Goal: Task Accomplishment & Management: Manage account settings

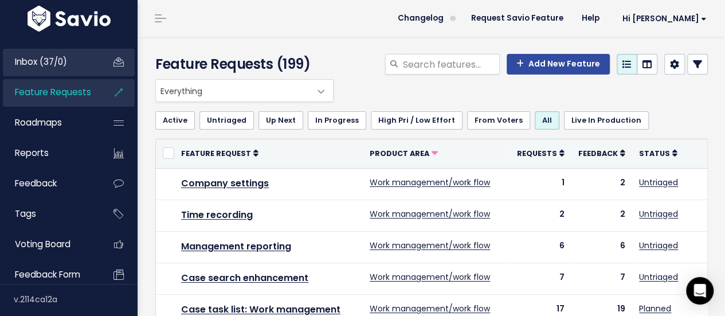
click at [40, 51] on link "Inbox (37/0)" at bounding box center [49, 62] width 92 height 26
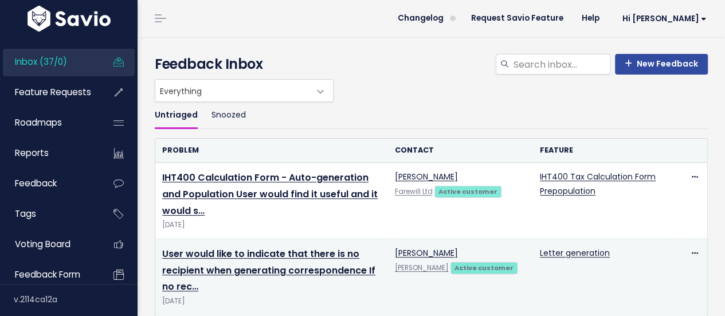
click at [237, 246] on td "User would like to indicate that there is no recipient when generating correspo…" at bounding box center [271, 276] width 232 height 76
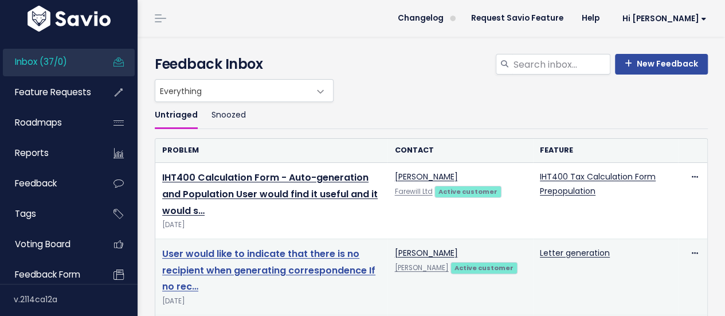
click at [241, 251] on link "User would like to indicate that there is no recipient when generating correspo…" at bounding box center [268, 270] width 213 height 46
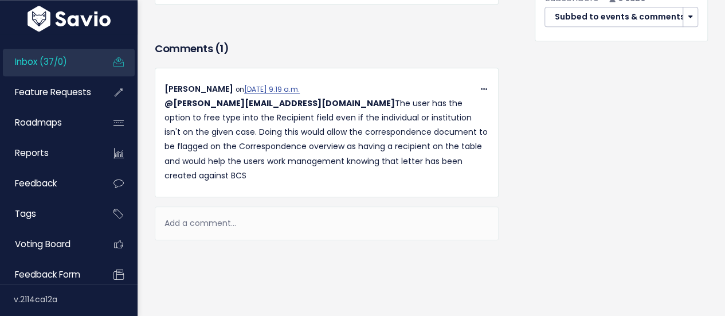
scroll to position [661, 0]
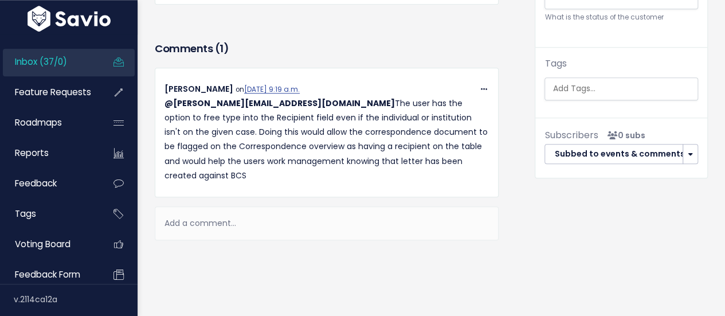
click at [38, 62] on span "Inbox (37/0)" at bounding box center [41, 62] width 52 height 12
